Goal: Task Accomplishment & Management: Manage account settings

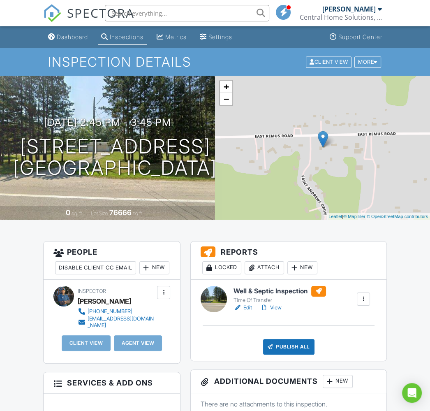
scroll to position [102, 0]
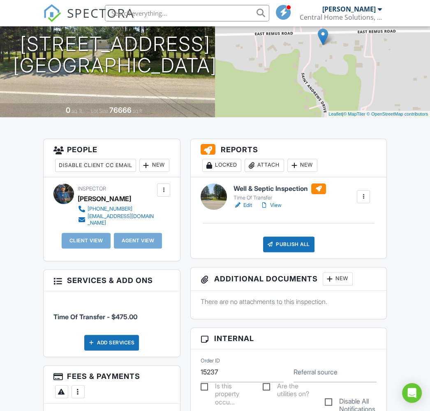
click at [279, 205] on link "View" at bounding box center [270, 205] width 21 height 8
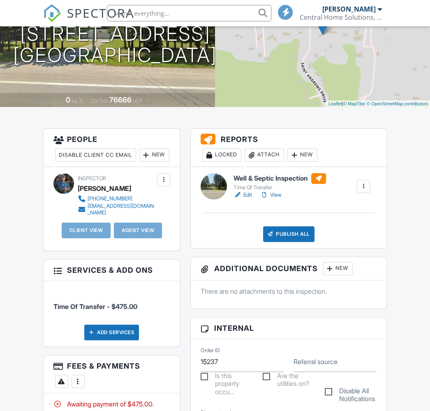
scroll to position [102, 0]
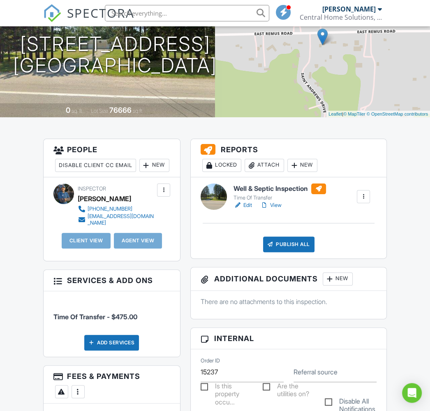
click at [276, 205] on link "View" at bounding box center [270, 205] width 21 height 8
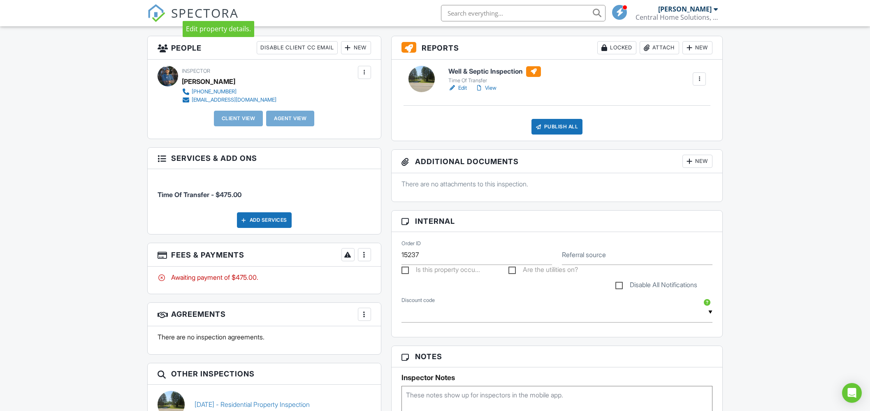
scroll to position [257, 0]
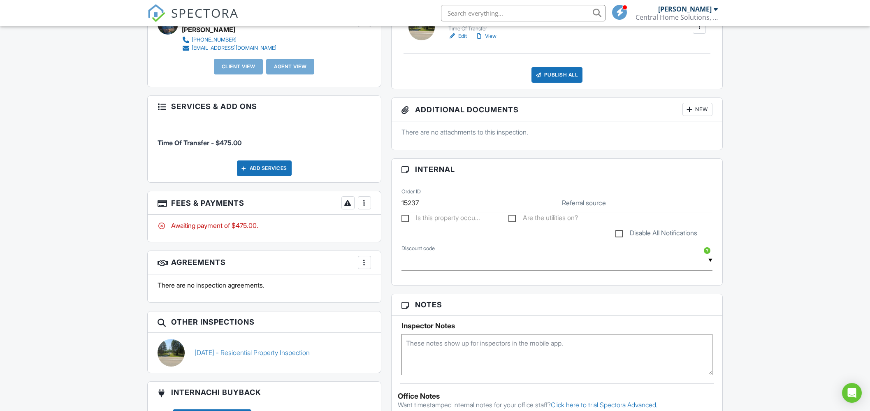
click at [365, 202] on div at bounding box center [364, 203] width 8 height 8
click at [393, 290] on div "Paid In Full" at bounding box center [405, 290] width 79 height 10
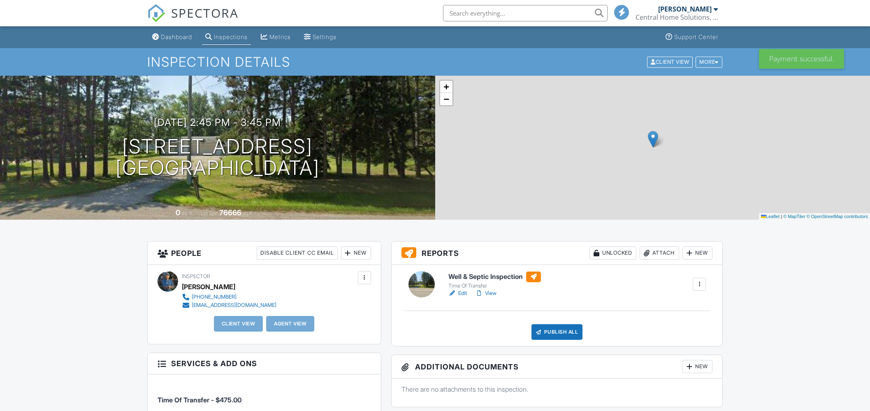
scroll to position [205, 0]
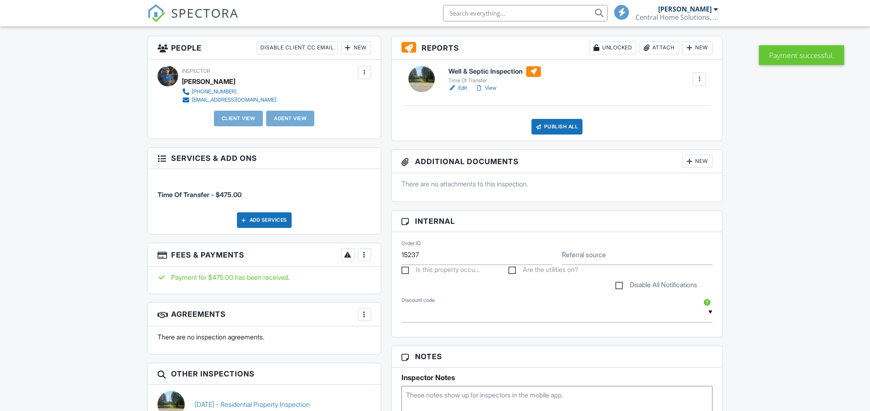
click at [359, 48] on div "New" at bounding box center [356, 47] width 30 height 13
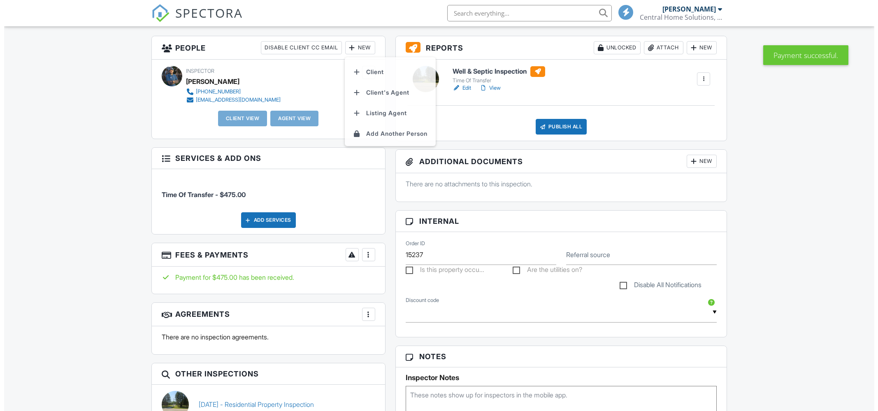
scroll to position [0, 0]
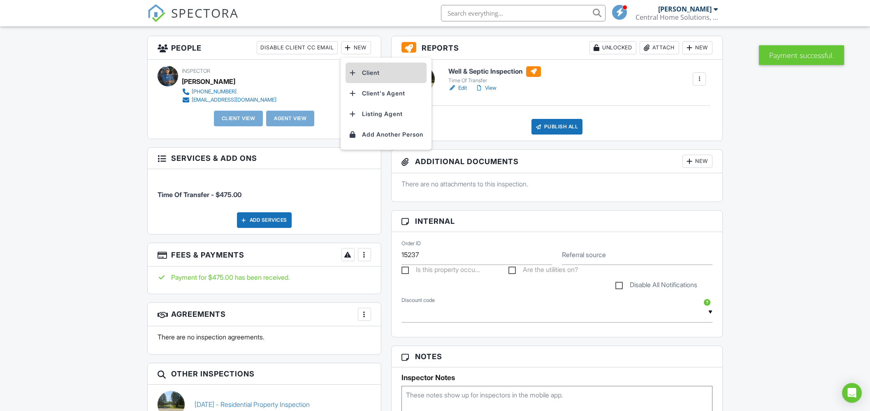
click at [373, 71] on li "Client" at bounding box center [385, 73] width 81 height 21
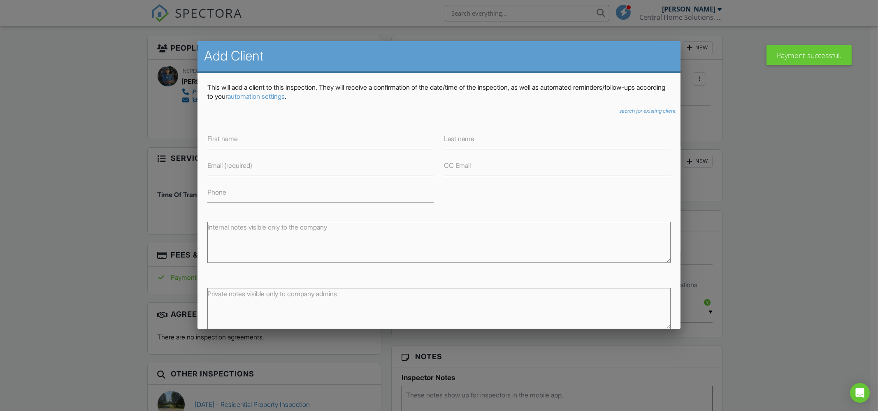
click at [231, 166] on label "Email (required)" at bounding box center [229, 165] width 45 height 9
click at [231, 166] on input "Email (required)" at bounding box center [320, 166] width 227 height 20
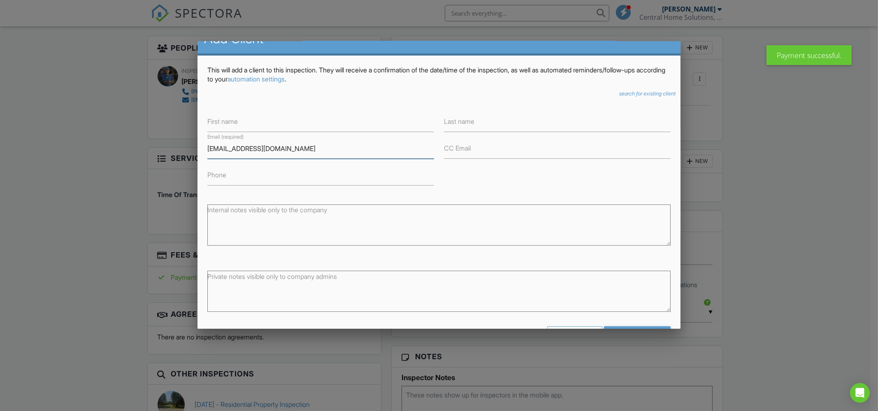
scroll to position [46, 0]
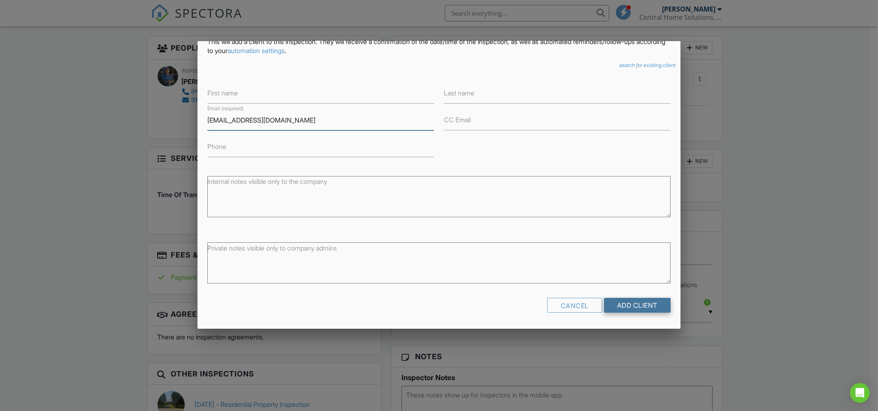
type input "ASDF@LKJ.COM"
click at [635, 303] on input "Add Client" at bounding box center [637, 305] width 67 height 15
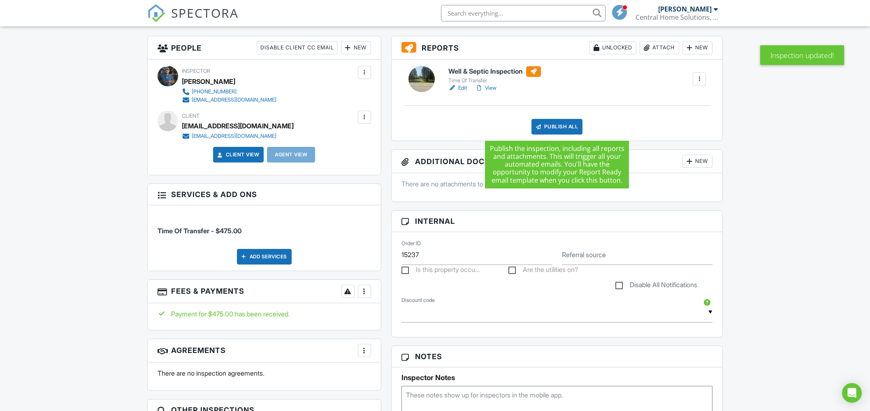
click at [561, 125] on div "Publish All" at bounding box center [556, 127] width 51 height 16
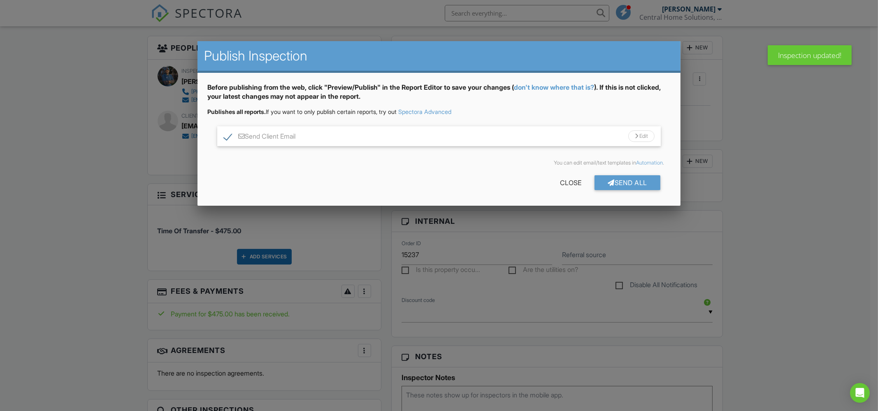
click at [230, 136] on label "Send Client Email" at bounding box center [260, 137] width 72 height 10
checkbox input "false"
click at [614, 181] on div "Send All" at bounding box center [627, 182] width 66 height 15
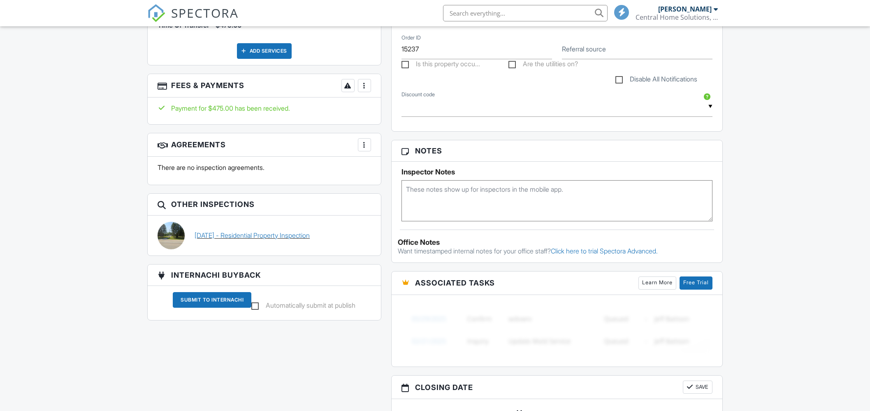
click at [274, 236] on link "[DATE] - Residential Property Inspection" at bounding box center [252, 235] width 115 height 9
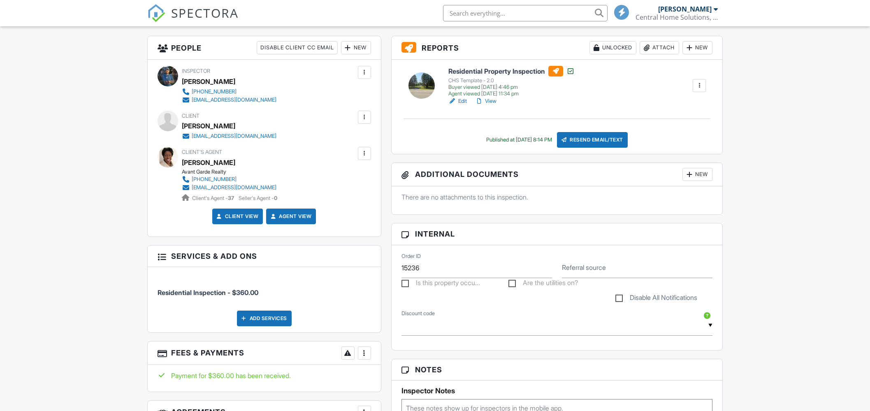
click at [491, 100] on link "View" at bounding box center [485, 101] width 21 height 8
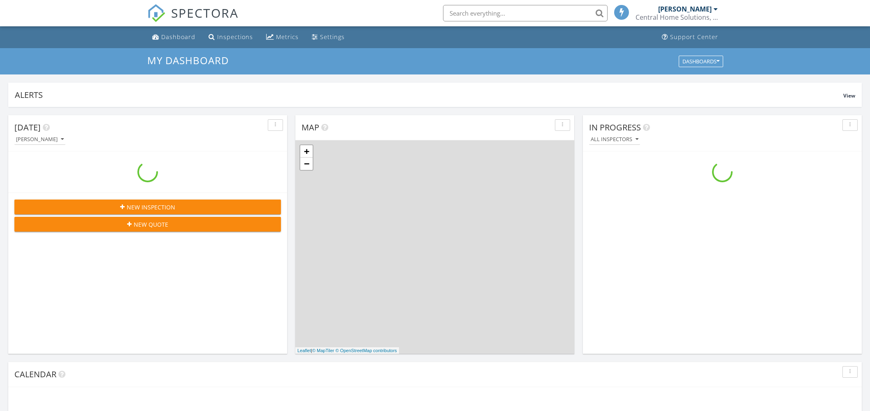
scroll to position [4, 4]
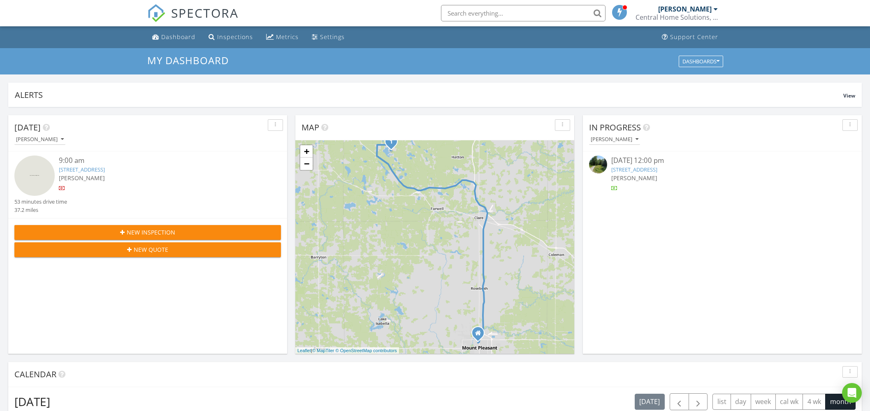
click at [630, 161] on div "08/19/25 12:00 pm" at bounding box center [722, 160] width 222 height 10
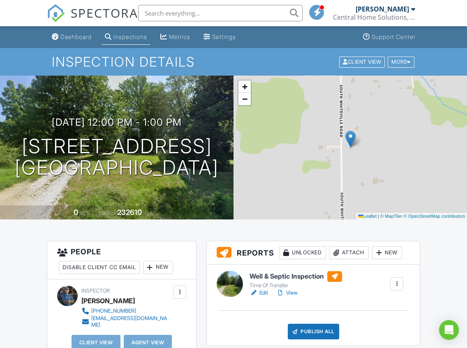
click at [292, 293] on link "View" at bounding box center [286, 293] width 21 height 8
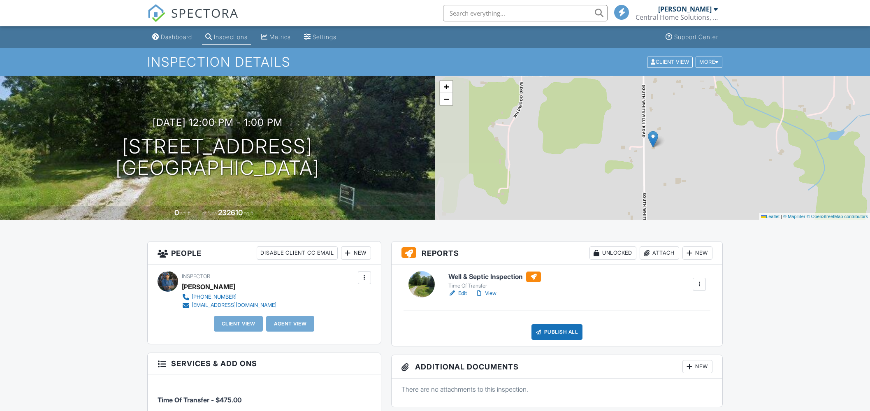
click at [354, 246] on div "New" at bounding box center [356, 252] width 30 height 13
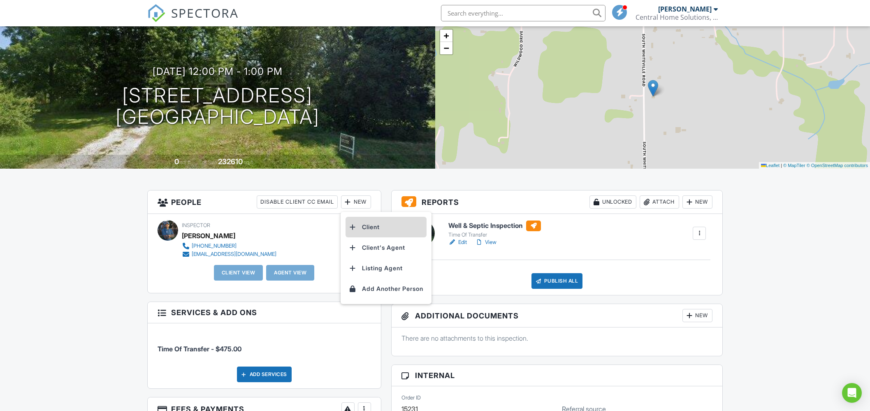
click at [369, 229] on li "Client" at bounding box center [385, 227] width 81 height 21
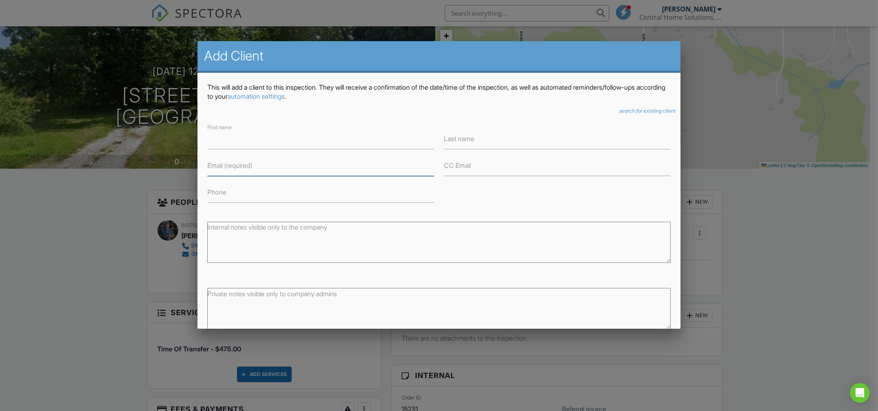
click at [228, 172] on input "Email (required)" at bounding box center [320, 166] width 227 height 20
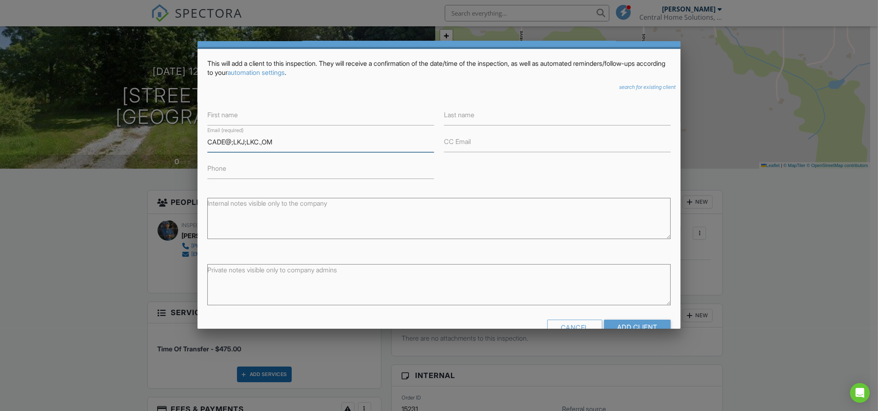
scroll to position [46, 0]
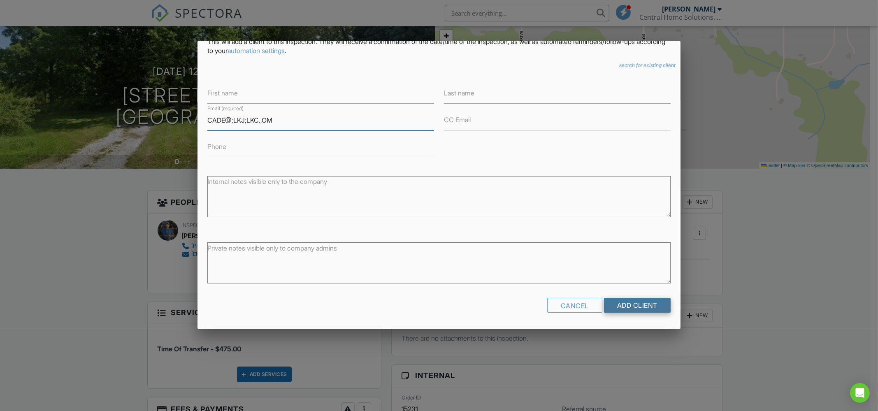
type input "CADE@;LKJ;LKC.,OM"
click at [637, 306] on input "Add Client" at bounding box center [637, 305] width 67 height 15
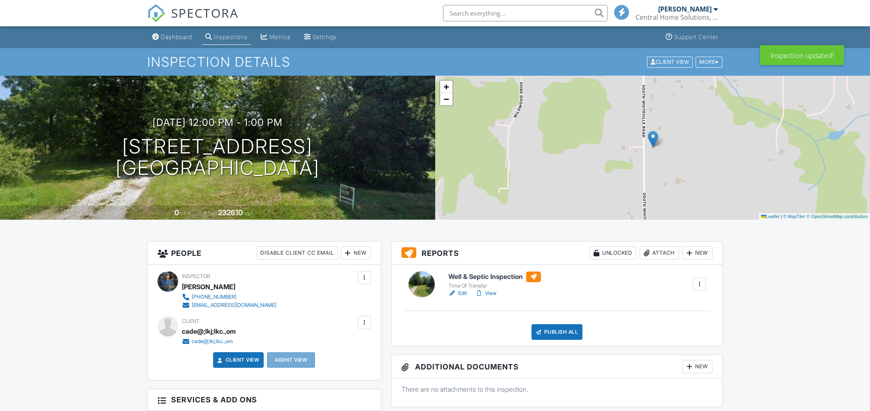
click at [553, 330] on div "Publish All" at bounding box center [556, 332] width 51 height 16
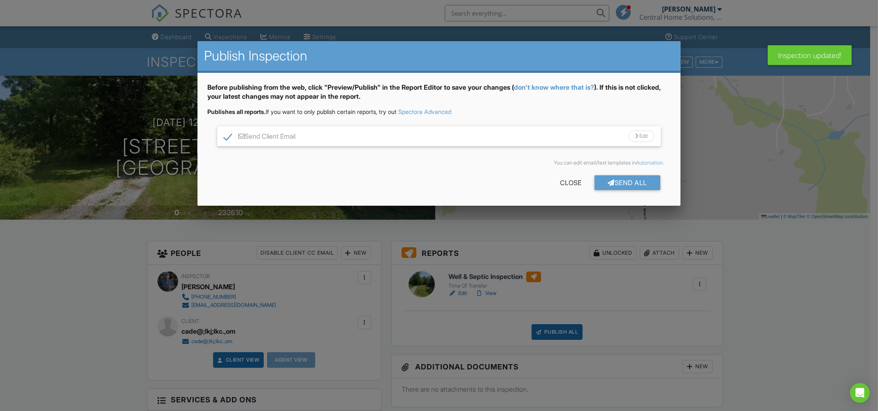
click at [228, 137] on label "Send Client Email" at bounding box center [260, 137] width 72 height 10
checkbox input "false"
click at [622, 182] on div "Send All" at bounding box center [627, 182] width 66 height 15
